Goal: Navigation & Orientation: Locate item on page

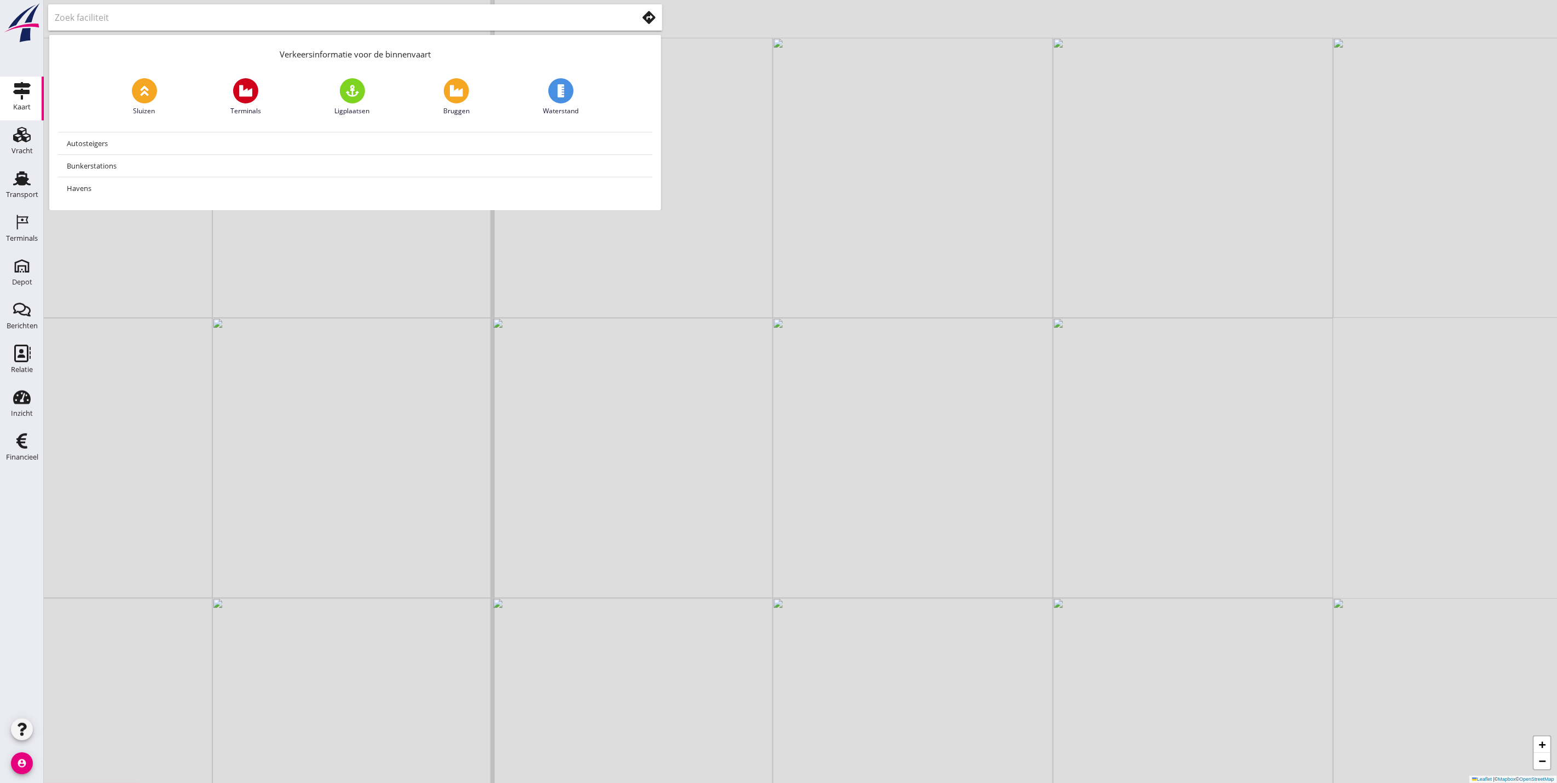
drag, startPoint x: 856, startPoint y: 499, endPoint x: 839, endPoint y: 588, distance: 90.2
click at [839, 588] on div "+ − Leaflet | © Mapbox © OpenStreetMap" at bounding box center [800, 391] width 1513 height 783
drag, startPoint x: 673, startPoint y: 566, endPoint x: 693, endPoint y: 666, distance: 102.1
click at [693, 666] on div "+ − Leaflet | © Mapbox © OpenStreetMap" at bounding box center [800, 391] width 1513 height 783
drag, startPoint x: 686, startPoint y: 632, endPoint x: 637, endPoint y: 373, distance: 263.5
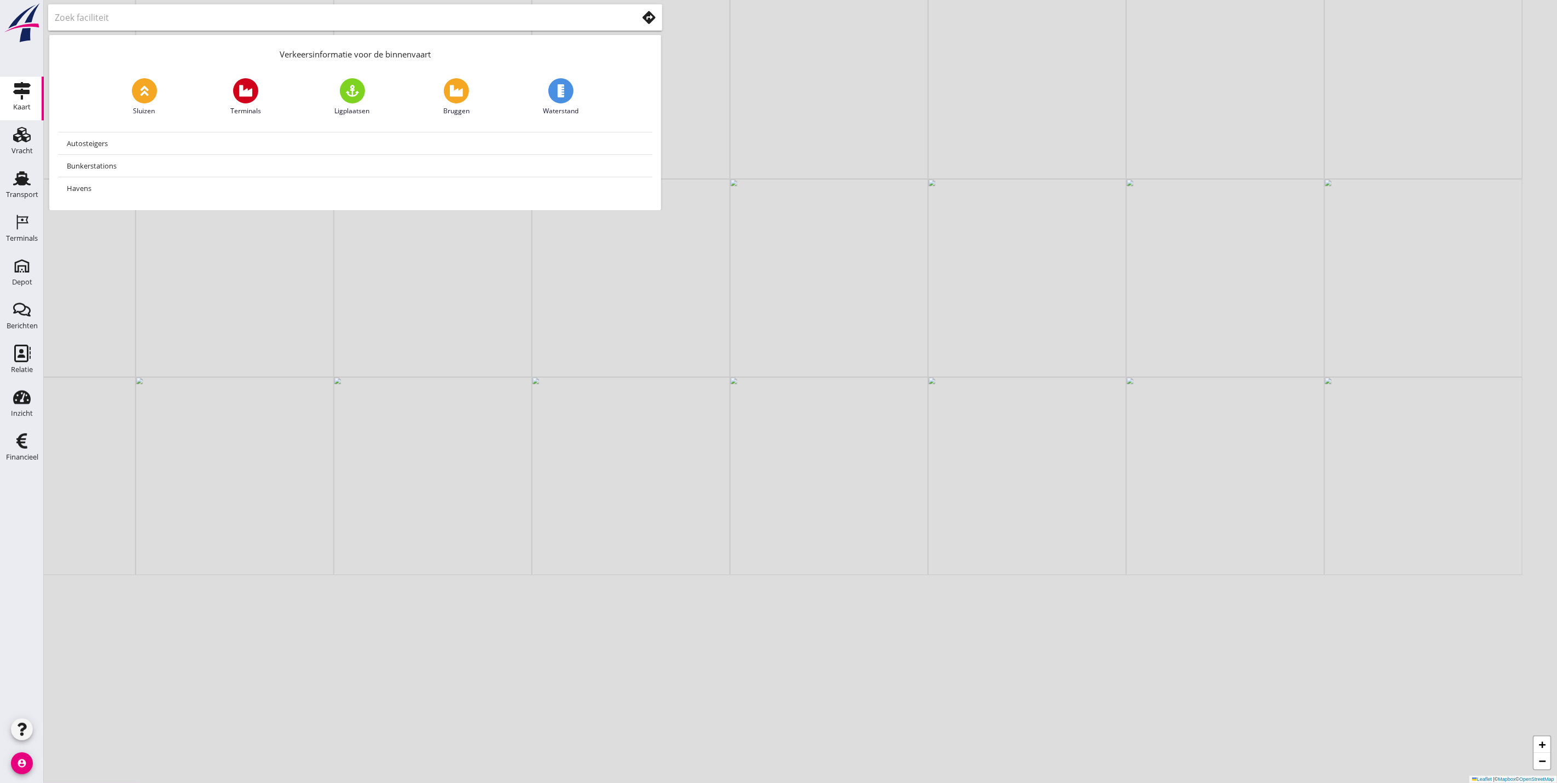
click at [640, 382] on div "+ − Leaflet | © Mapbox © OpenStreetMap" at bounding box center [800, 391] width 1513 height 783
drag, startPoint x: 656, startPoint y: 522, endPoint x: 676, endPoint y: 686, distance: 165.5
click at [676, 686] on div "+ − Leaflet | © Mapbox © OpenStreetMap" at bounding box center [800, 391] width 1513 height 783
drag, startPoint x: 762, startPoint y: 389, endPoint x: 688, endPoint y: 573, distance: 198.1
click at [688, 573] on div "+ − Leaflet | © Mapbox © OpenStreetMap" at bounding box center [800, 391] width 1513 height 783
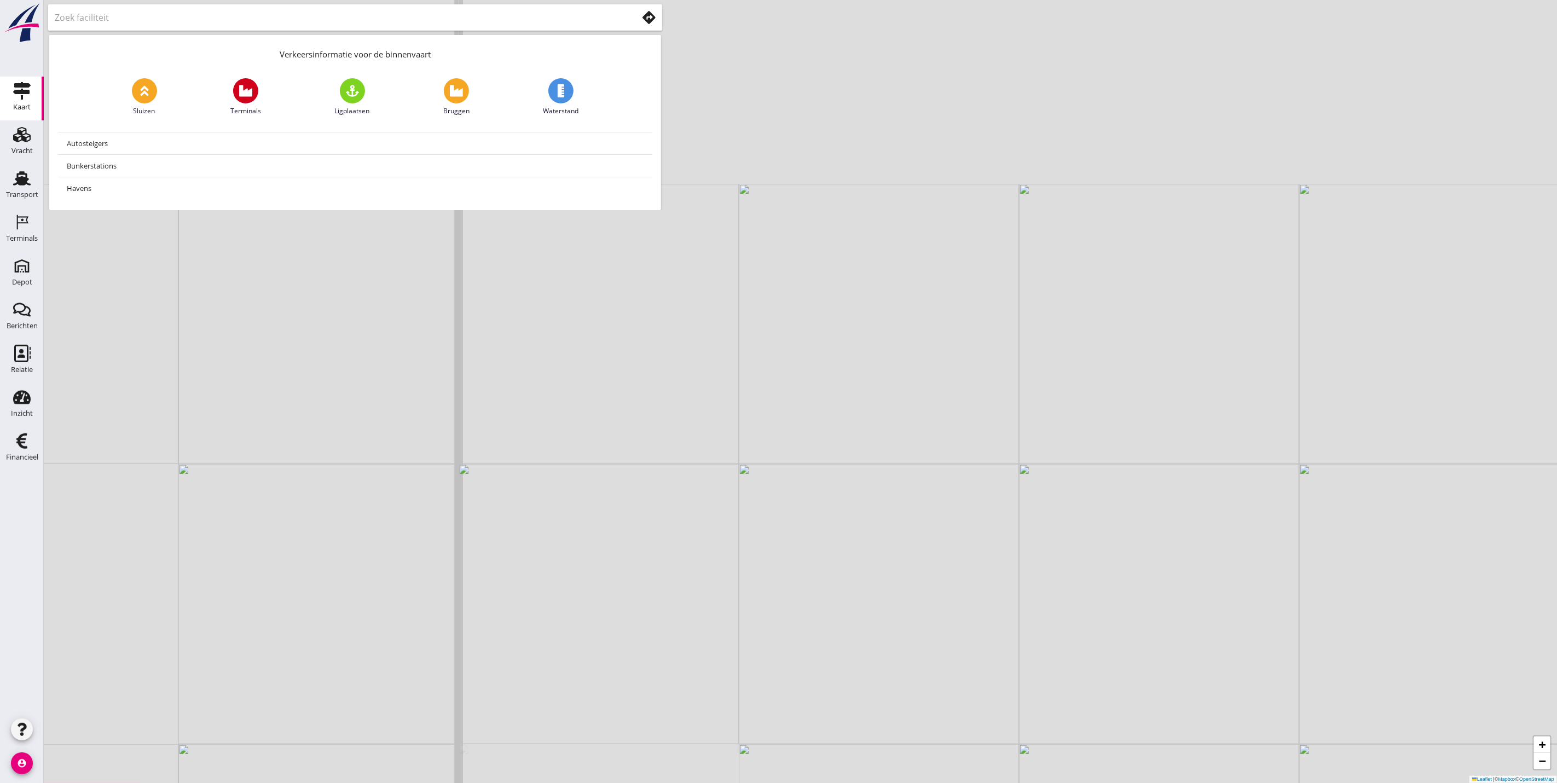
drag, startPoint x: 867, startPoint y: 649, endPoint x: 892, endPoint y: 692, distance: 49.6
click at [892, 692] on div "+ − Leaflet | © Mapbox © OpenStreetMap" at bounding box center [800, 391] width 1513 height 783
drag, startPoint x: 880, startPoint y: 664, endPoint x: 1128, endPoint y: 518, distance: 288.2
click at [1141, 518] on div "+ − Leaflet | © Mapbox © OpenStreetMap" at bounding box center [800, 391] width 1513 height 783
drag, startPoint x: 565, startPoint y: 506, endPoint x: 894, endPoint y: 472, distance: 330.1
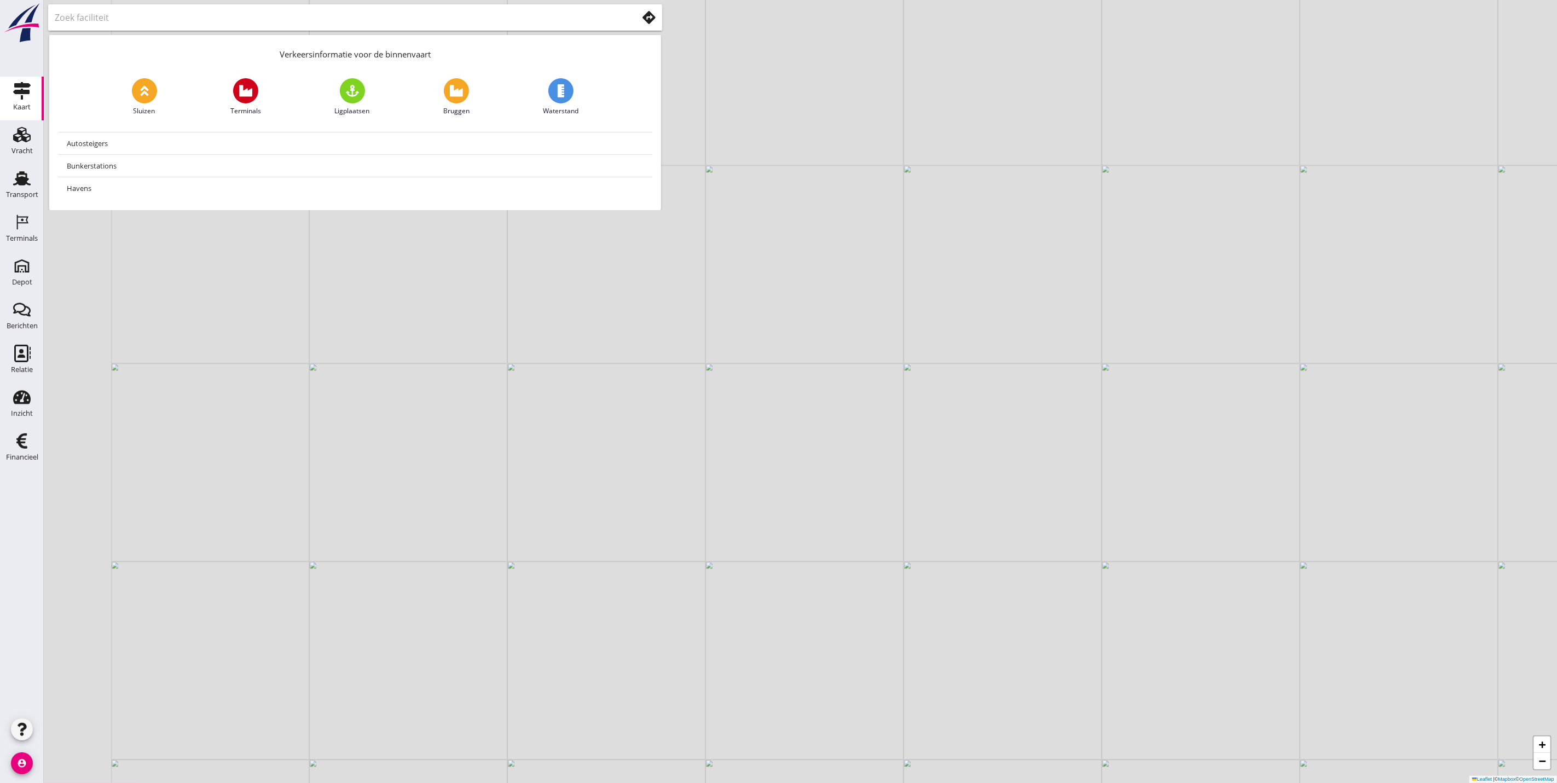
click at [894, 472] on div "+ − Leaflet | © Mapbox © OpenStreetMap" at bounding box center [800, 391] width 1513 height 783
drag, startPoint x: 750, startPoint y: 468, endPoint x: 511, endPoint y: 629, distance: 287.9
click at [512, 629] on div "+ − Leaflet | © Mapbox © OpenStreetMap" at bounding box center [800, 391] width 1513 height 783
drag, startPoint x: 1240, startPoint y: 238, endPoint x: 1138, endPoint y: 355, distance: 154.7
click at [1138, 355] on div "+ − Leaflet | © Mapbox © OpenStreetMap" at bounding box center [800, 391] width 1513 height 783
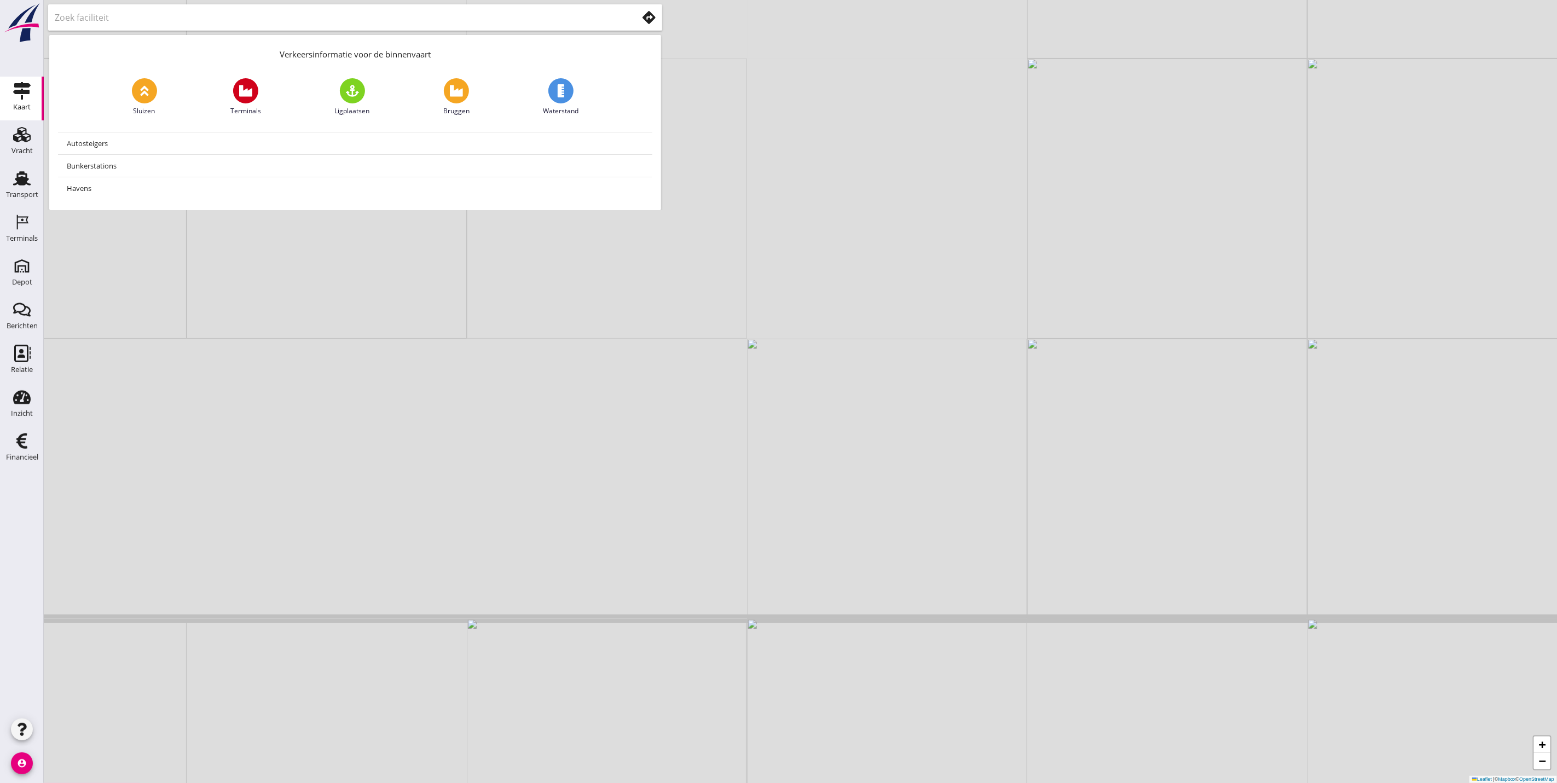
drag, startPoint x: 1151, startPoint y: 360, endPoint x: 1005, endPoint y: 409, distance: 154.7
click at [1005, 409] on div "+ − Leaflet | © Mapbox © OpenStreetMap" at bounding box center [800, 391] width 1513 height 783
drag, startPoint x: 497, startPoint y: 380, endPoint x: 782, endPoint y: 327, distance: 289.5
click at [782, 327] on div "+ − Leaflet | © Mapbox © OpenStreetMap" at bounding box center [800, 391] width 1513 height 783
drag, startPoint x: 1177, startPoint y: 311, endPoint x: 1010, endPoint y: 380, distance: 181.1
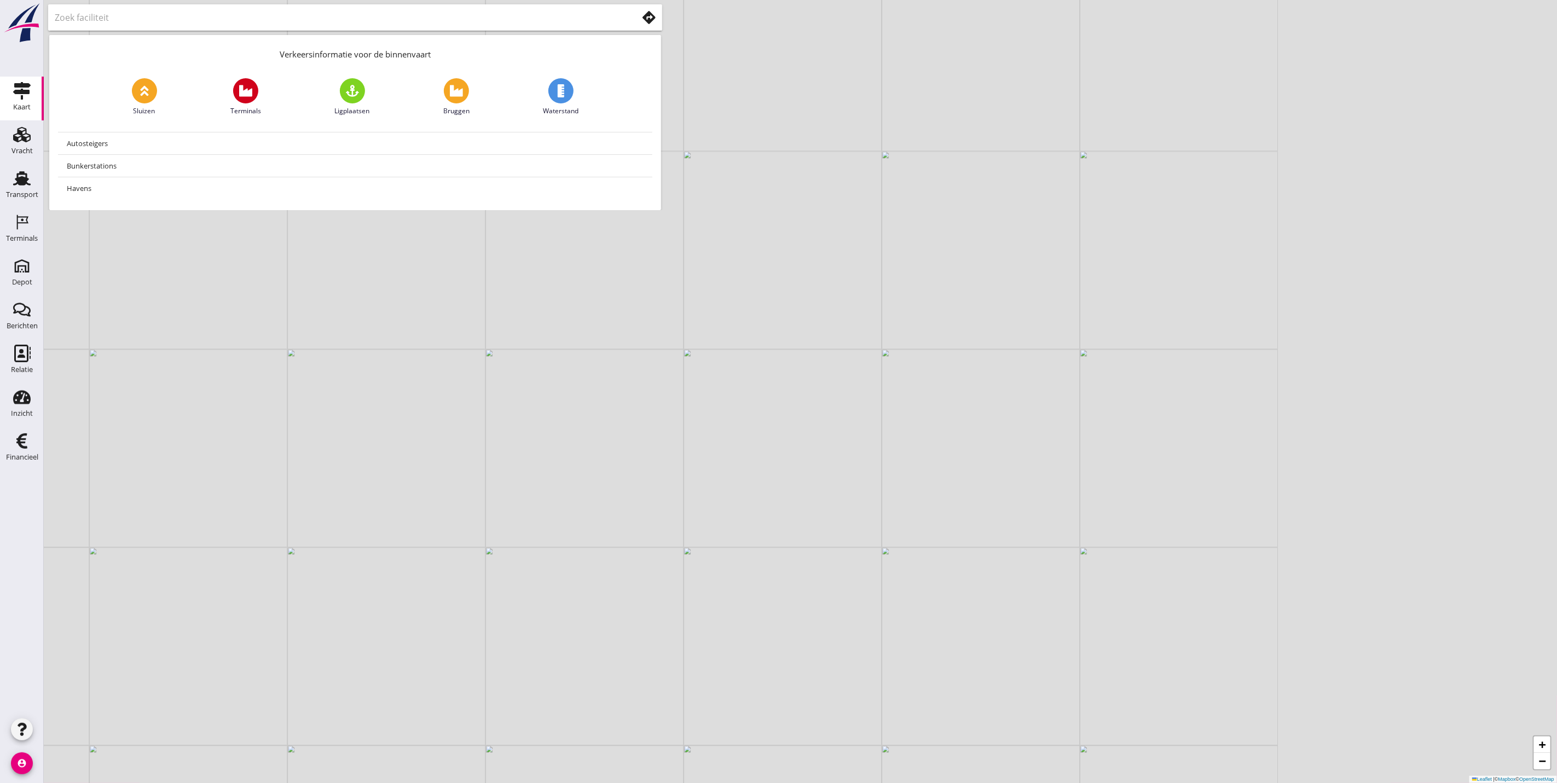
click at [1010, 380] on div "+ − Leaflet | © Mapbox © OpenStreetMap" at bounding box center [800, 391] width 1513 height 783
drag, startPoint x: 1088, startPoint y: 421, endPoint x: 1351, endPoint y: 138, distance: 385.6
click at [1351, 138] on div "+ − Leaflet | © Mapbox © OpenStreetMap" at bounding box center [800, 391] width 1513 height 783
drag, startPoint x: 1169, startPoint y: 444, endPoint x: 1232, endPoint y: 288, distance: 168.0
click at [1232, 288] on div "+ − Leaflet | © Mapbox © OpenStreetMap" at bounding box center [800, 391] width 1513 height 783
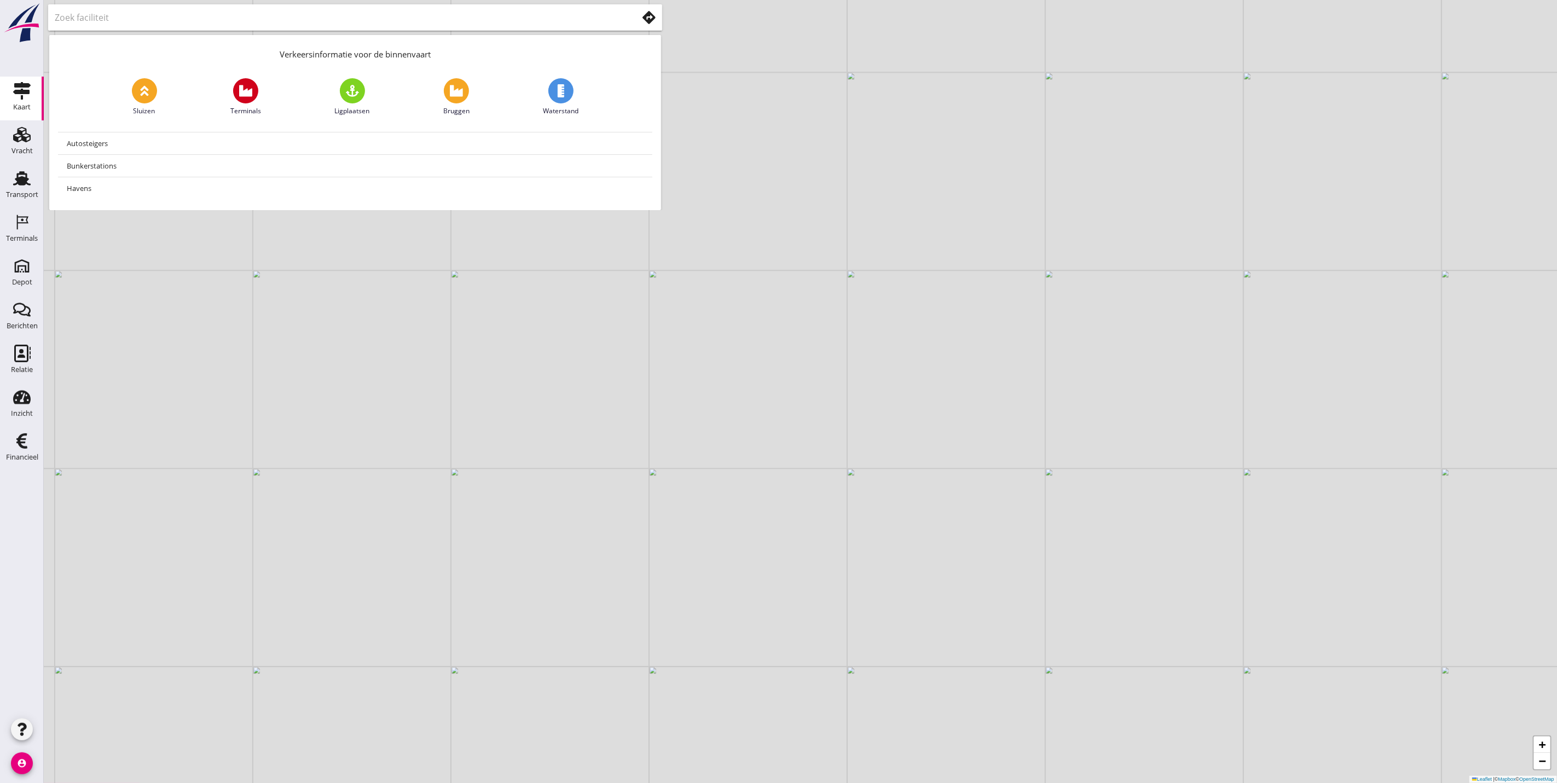
drag, startPoint x: 1059, startPoint y: 493, endPoint x: 1036, endPoint y: 421, distance: 75.8
click at [1040, 424] on div "+ − Leaflet | © Mapbox © OpenStreetMap" at bounding box center [800, 391] width 1513 height 783
drag, startPoint x: 943, startPoint y: 515, endPoint x: 916, endPoint y: 434, distance: 85.8
click at [913, 439] on div "+ − Leaflet | © Mapbox © OpenStreetMap" at bounding box center [800, 391] width 1513 height 783
drag, startPoint x: 1034, startPoint y: 489, endPoint x: 995, endPoint y: 490, distance: 39.4
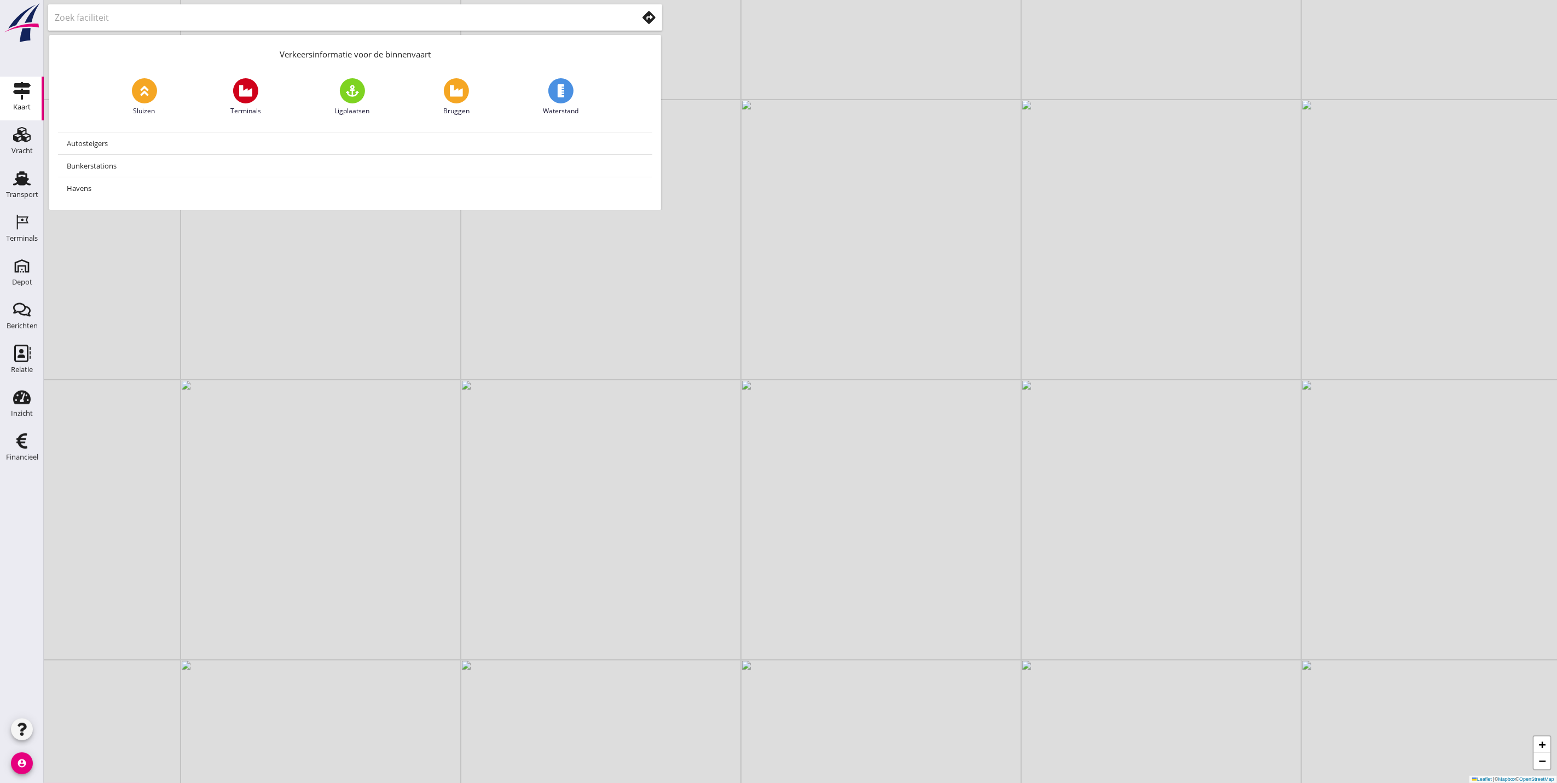
click at [995, 490] on div "+ − Leaflet | © Mapbox © OpenStreetMap" at bounding box center [800, 391] width 1513 height 783
drag, startPoint x: 1051, startPoint y: 601, endPoint x: 1015, endPoint y: 383, distance: 220.8
click at [1015, 383] on div "+ − Leaflet | © Mapbox © OpenStreetMap" at bounding box center [800, 391] width 1513 height 783
drag, startPoint x: 1099, startPoint y: 546, endPoint x: 982, endPoint y: 438, distance: 158.4
click at [982, 438] on div "+ − Leaflet | © Mapbox © OpenStreetMap" at bounding box center [800, 391] width 1513 height 783
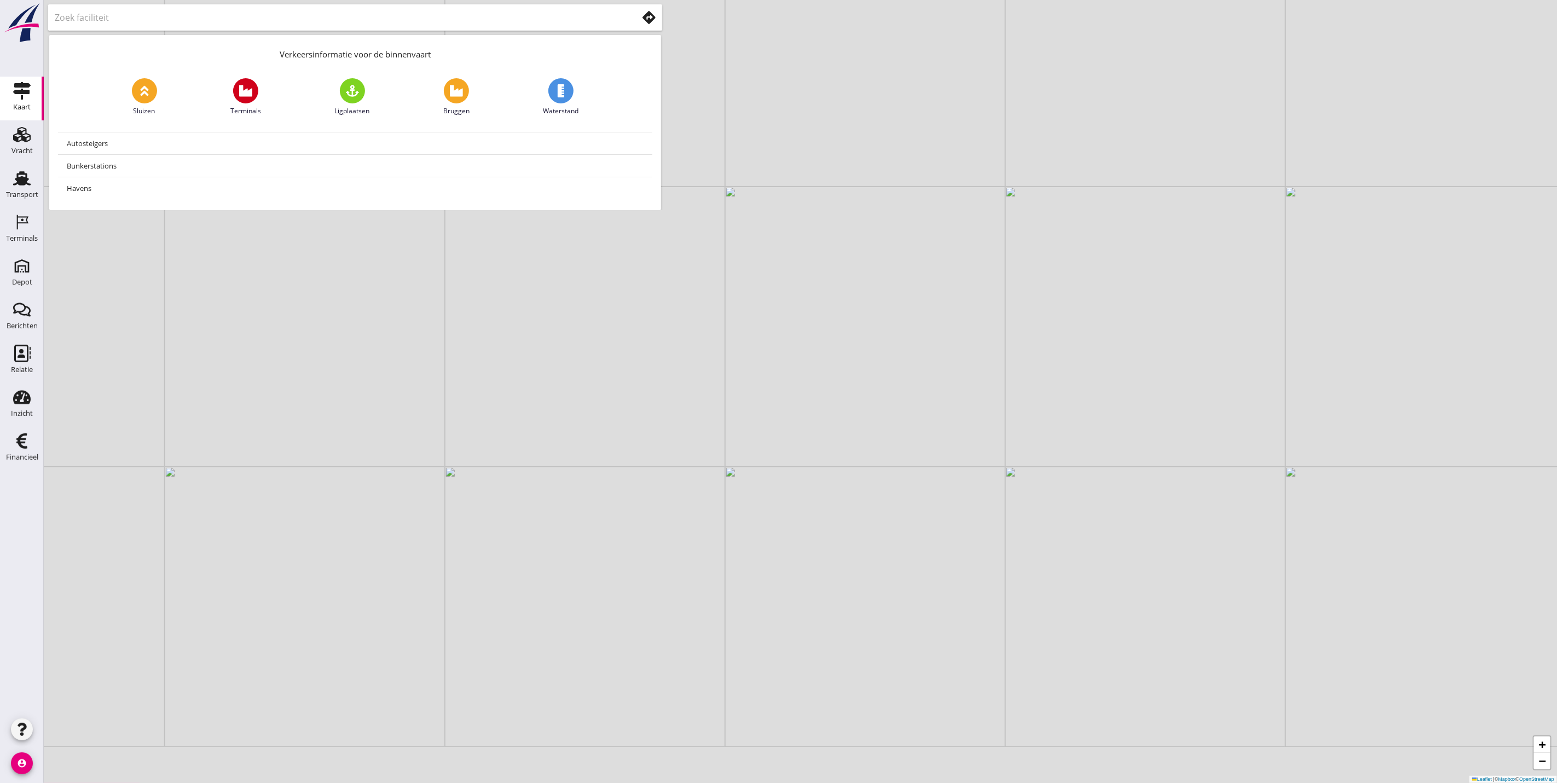
drag, startPoint x: 1066, startPoint y: 561, endPoint x: 925, endPoint y: 413, distance: 205.1
click at [925, 413] on div "+ − Leaflet | © Mapbox © OpenStreetMap" at bounding box center [800, 391] width 1513 height 783
drag, startPoint x: 975, startPoint y: 518, endPoint x: 1009, endPoint y: 409, distance: 113.9
click at [1006, 375] on div "+ − Leaflet | © Mapbox © OpenStreetMap" at bounding box center [800, 391] width 1513 height 783
drag, startPoint x: 1010, startPoint y: 530, endPoint x: 1104, endPoint y: 341, distance: 210.9
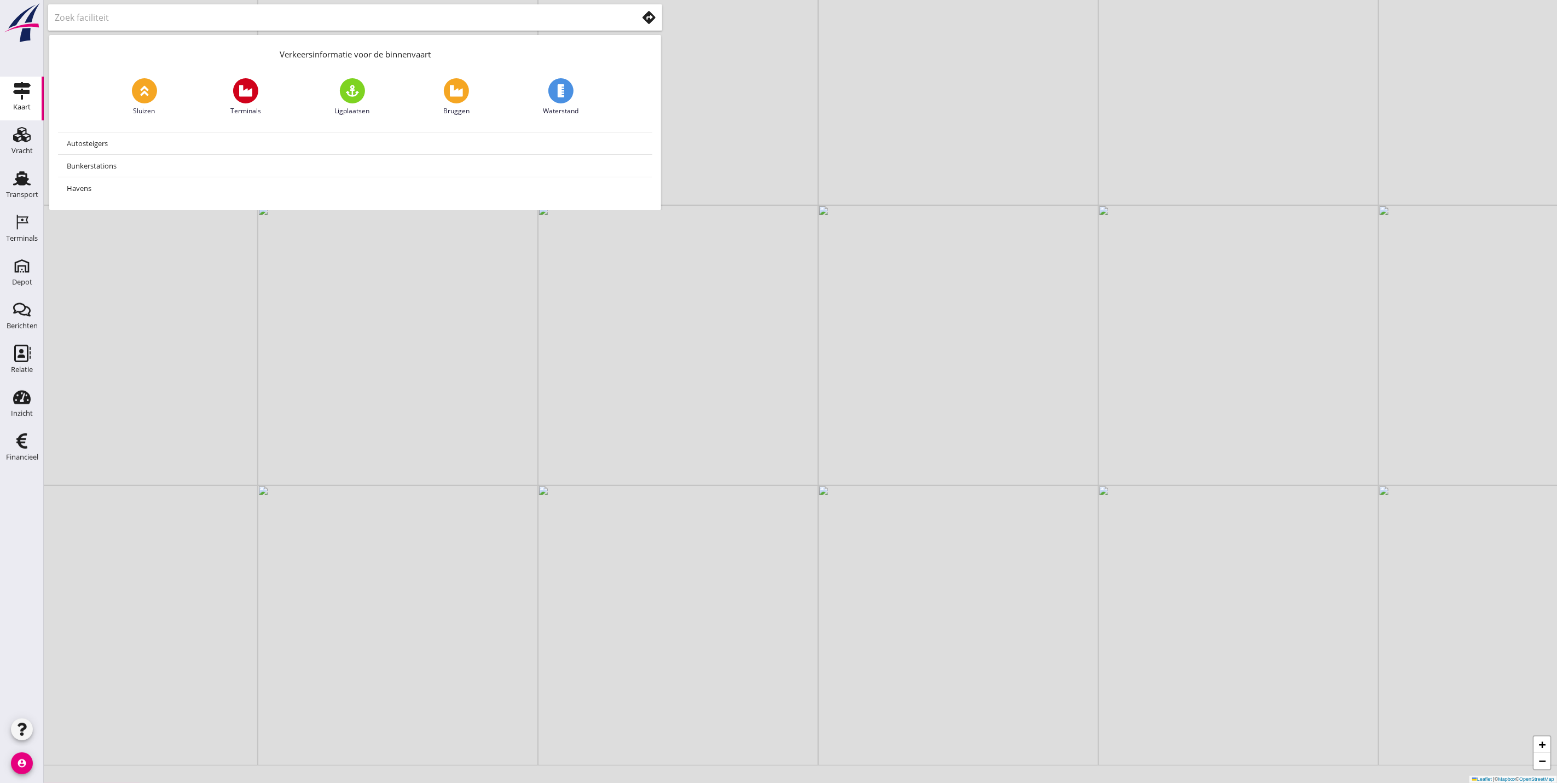
click at [1104, 341] on div "+ − Leaflet | © Mapbox © OpenStreetMap" at bounding box center [800, 391] width 1513 height 783
drag, startPoint x: 1121, startPoint y: 562, endPoint x: 1179, endPoint y: 397, distance: 174.4
click at [1179, 401] on div "+ − Leaflet | © Mapbox © OpenStreetMap" at bounding box center [800, 391] width 1513 height 783
drag, startPoint x: 1135, startPoint y: 522, endPoint x: 1074, endPoint y: 447, distance: 96.9
click at [1074, 447] on div "+ − Leaflet | © Mapbox © OpenStreetMap" at bounding box center [800, 391] width 1513 height 783
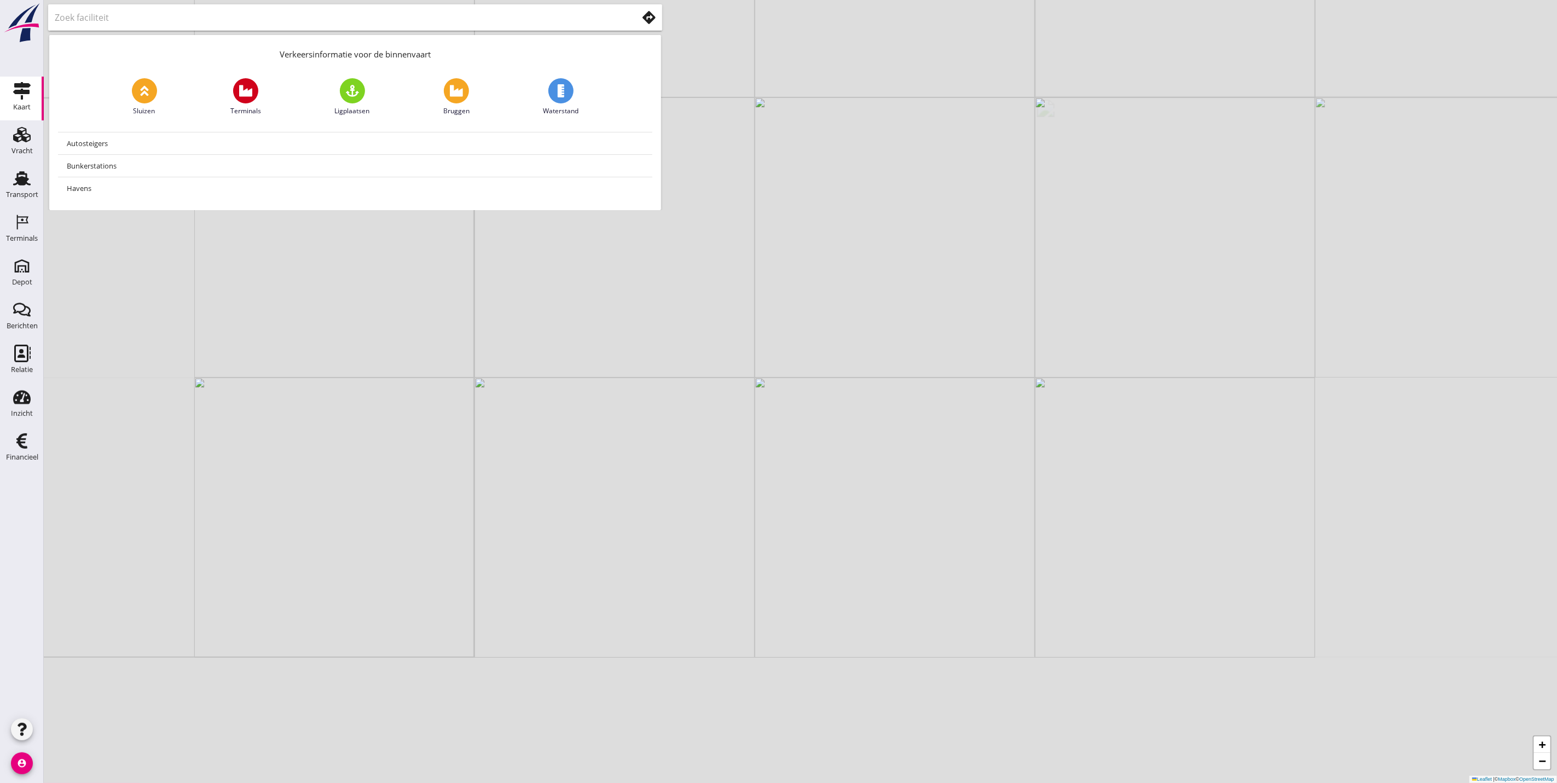
drag, startPoint x: 919, startPoint y: 569, endPoint x: 1115, endPoint y: 311, distance: 323.4
click at [1115, 311] on div "+ − Leaflet | © Mapbox © OpenStreetMap" at bounding box center [800, 391] width 1513 height 783
drag, startPoint x: 1130, startPoint y: 460, endPoint x: 944, endPoint y: 401, distance: 194.9
click at [869, 395] on div "+ − Leaflet | © Mapbox © OpenStreetMap" at bounding box center [800, 391] width 1513 height 783
drag, startPoint x: 1271, startPoint y: 399, endPoint x: 1099, endPoint y: 442, distance: 177.7
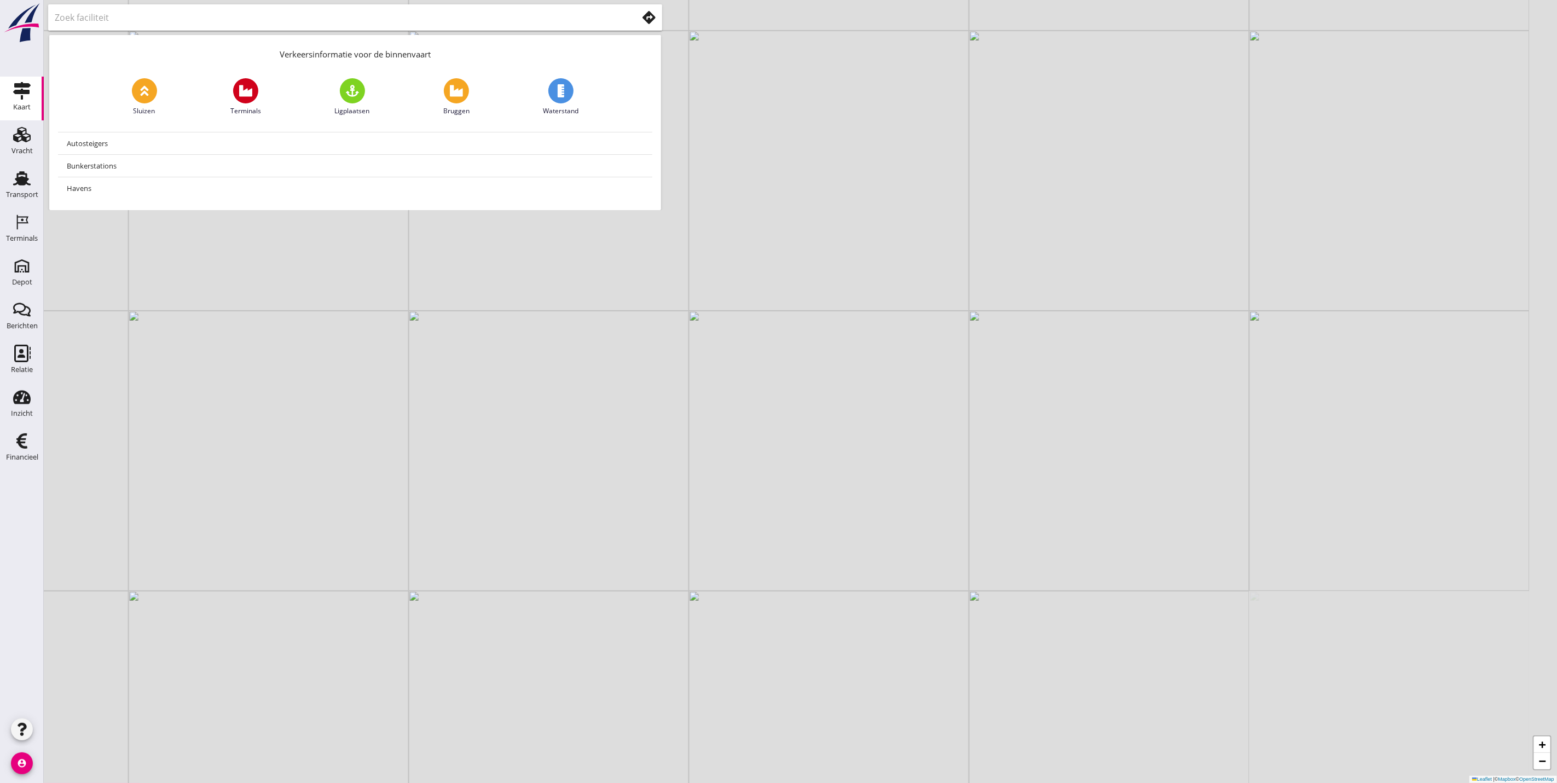
click at [1102, 442] on div "+ − Leaflet | © Mapbox © OpenStreetMap" at bounding box center [800, 391] width 1513 height 783
drag, startPoint x: 1300, startPoint y: 560, endPoint x: 798, endPoint y: 445, distance: 514.7
click at [770, 457] on div "+ − Leaflet | © Mapbox © OpenStreetMap" at bounding box center [800, 391] width 1513 height 783
drag, startPoint x: 1187, startPoint y: 399, endPoint x: 711, endPoint y: 532, distance: 493.8
click at [703, 537] on div "+ − Leaflet | © Mapbox © OpenStreetMap" at bounding box center [800, 391] width 1513 height 783
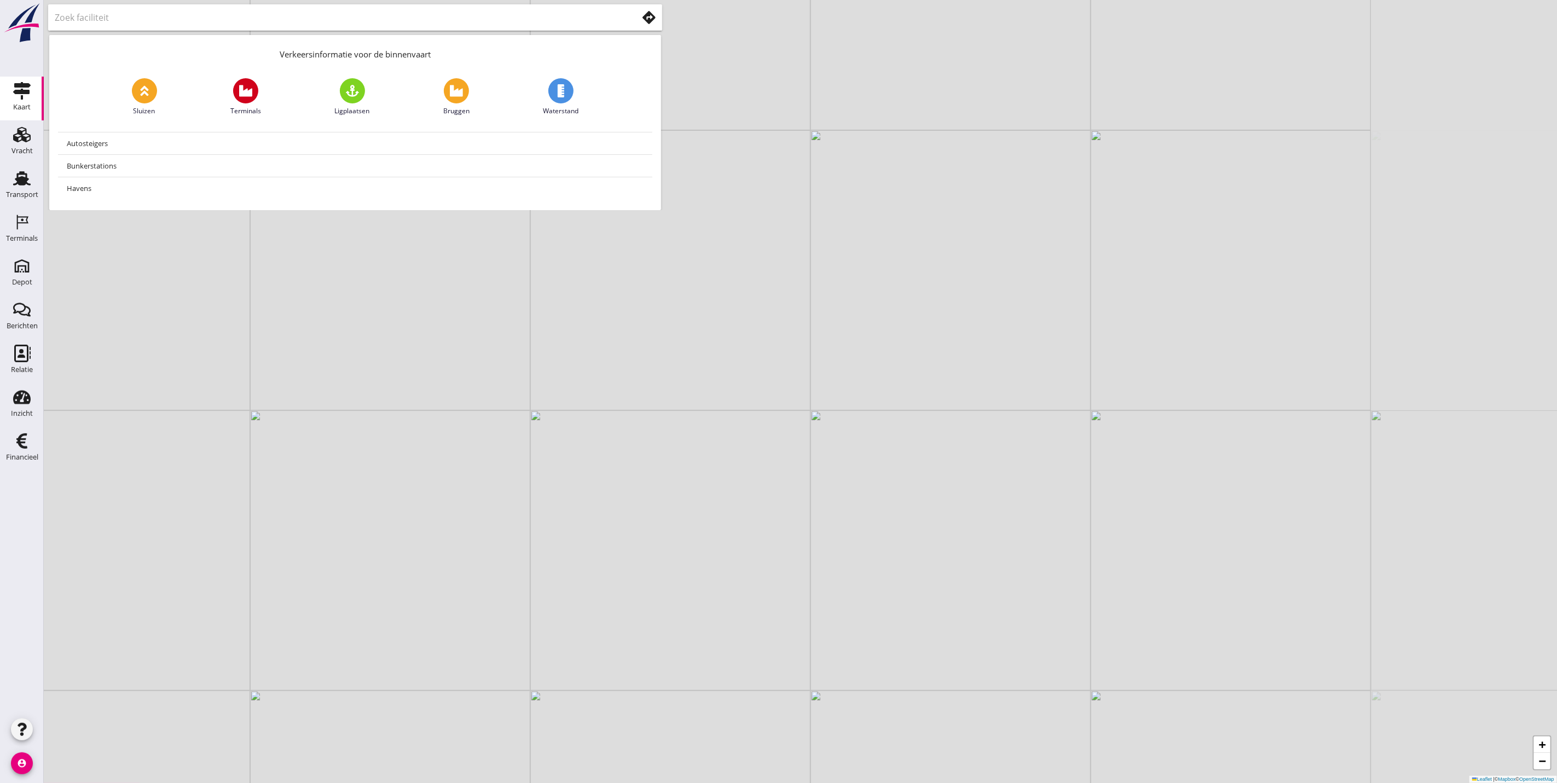
drag, startPoint x: 1222, startPoint y: 475, endPoint x: 741, endPoint y: 503, distance: 481.8
click at [739, 506] on div "+ − Leaflet | © Mapbox © OpenStreetMap" at bounding box center [800, 391] width 1513 height 783
drag, startPoint x: 985, startPoint y: 478, endPoint x: 857, endPoint y: 491, distance: 128.2
click at [859, 491] on div "+ − Leaflet | © Mapbox © OpenStreetMap" at bounding box center [800, 391] width 1513 height 783
drag, startPoint x: 1011, startPoint y: 610, endPoint x: 870, endPoint y: 414, distance: 241.0
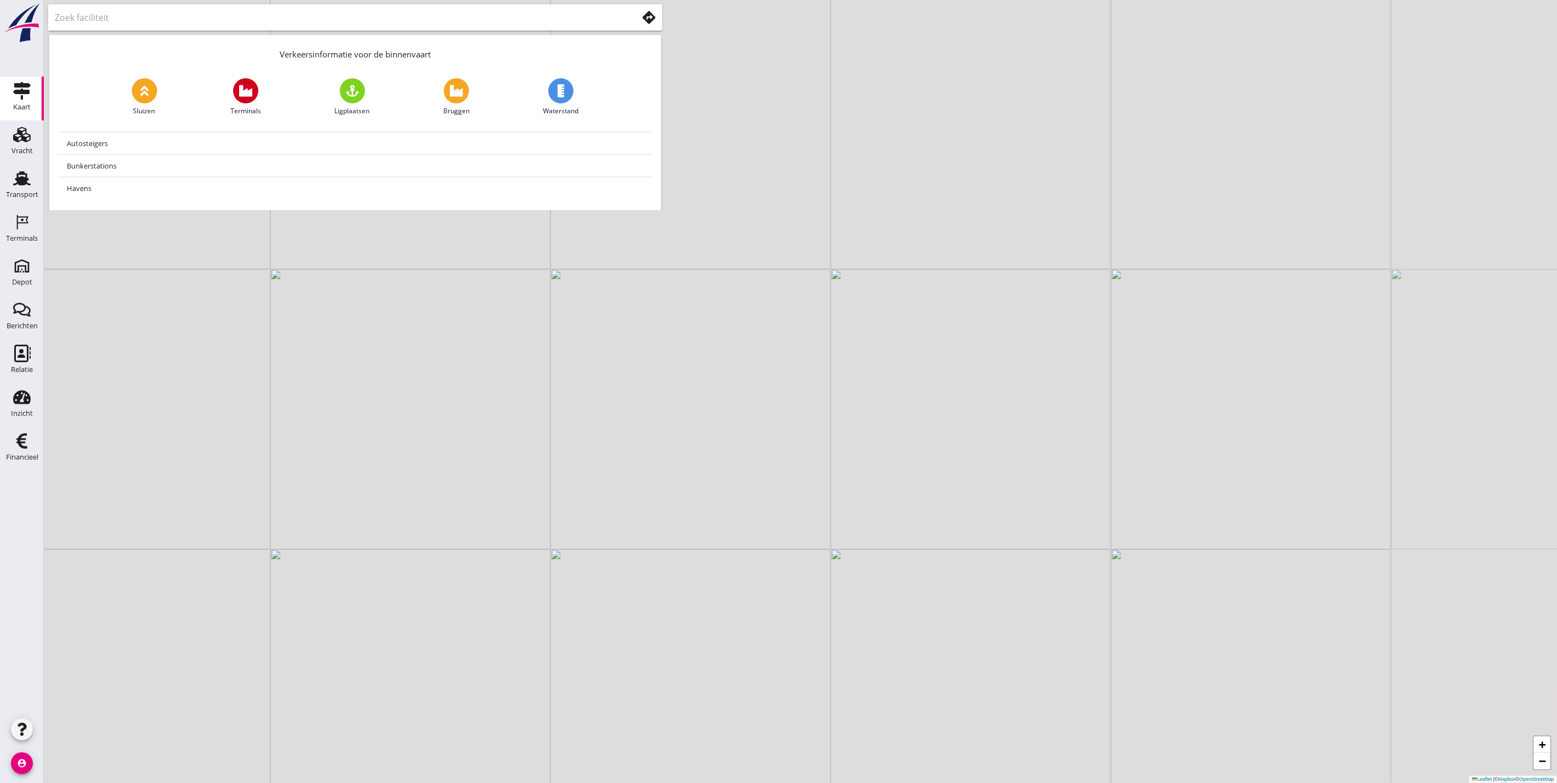
click at [871, 415] on div "+ − Leaflet | © Mapbox © OpenStreetMap" at bounding box center [800, 391] width 1513 height 783
drag, startPoint x: 941, startPoint y: 503, endPoint x: 905, endPoint y: 432, distance: 79.3
click at [905, 432] on div "+ − Leaflet | © Mapbox © OpenStreetMap" at bounding box center [800, 391] width 1513 height 783
drag, startPoint x: 1112, startPoint y: 496, endPoint x: 1130, endPoint y: 379, distance: 118.5
click at [1129, 380] on div "+ − Leaflet | © Mapbox © OpenStreetMap" at bounding box center [800, 391] width 1513 height 783
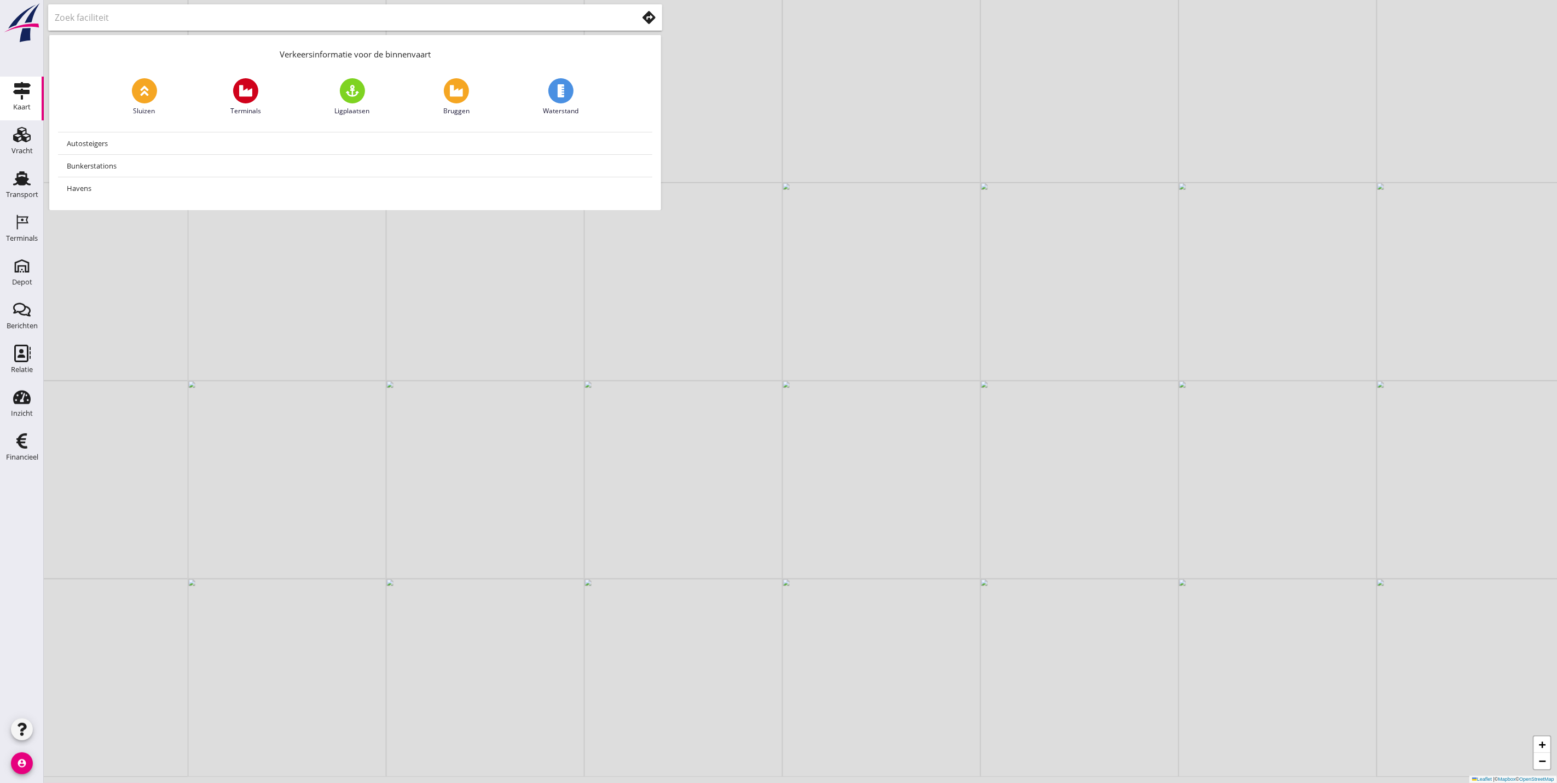
drag, startPoint x: 895, startPoint y: 642, endPoint x: 980, endPoint y: 412, distance: 245.2
click at [980, 414] on div "+ − Leaflet | © Mapbox © OpenStreetMap" at bounding box center [800, 391] width 1513 height 783
